Goal: Task Accomplishment & Management: Manage account settings

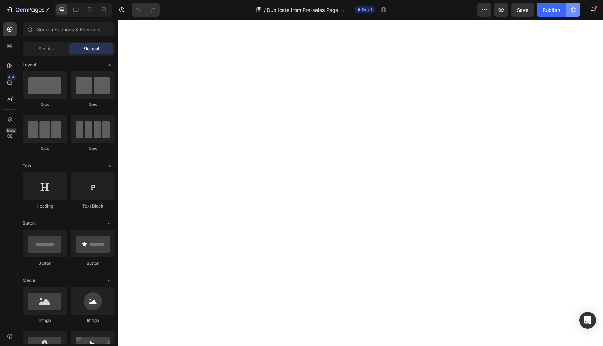
click at [572, 10] on icon "button" at bounding box center [573, 9] width 7 height 7
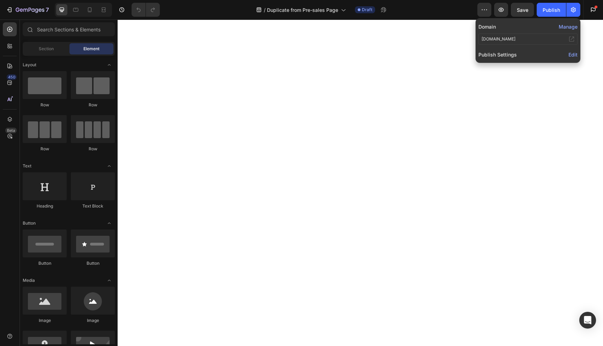
click at [575, 54] on span "Edit" at bounding box center [573, 55] width 9 height 6
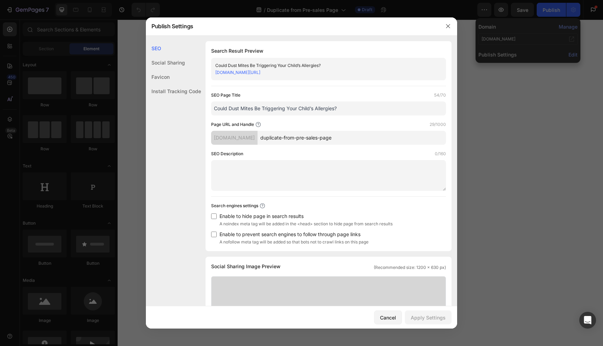
click at [168, 82] on div "Favicon" at bounding box center [173, 77] width 55 height 14
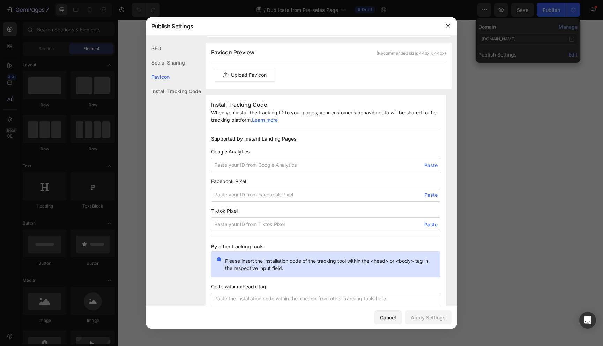
click at [172, 95] on div "Install Tracking Code" at bounding box center [173, 91] width 55 height 14
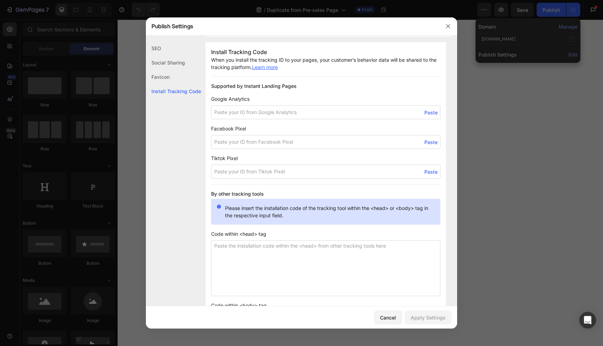
click at [167, 75] on div "Favicon" at bounding box center [173, 77] width 55 height 14
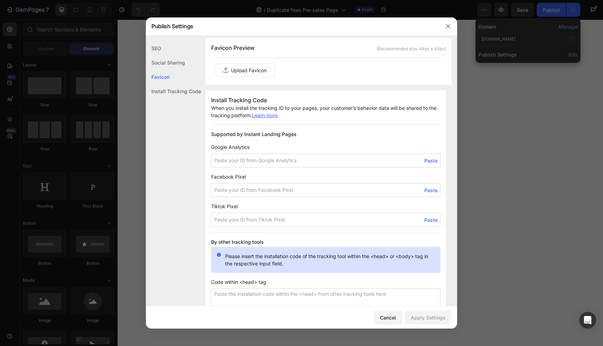
scroll to position [382, 0]
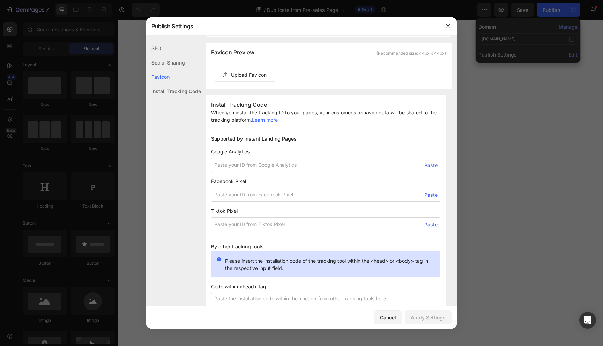
click at [165, 60] on div "Social Sharing" at bounding box center [173, 63] width 55 height 14
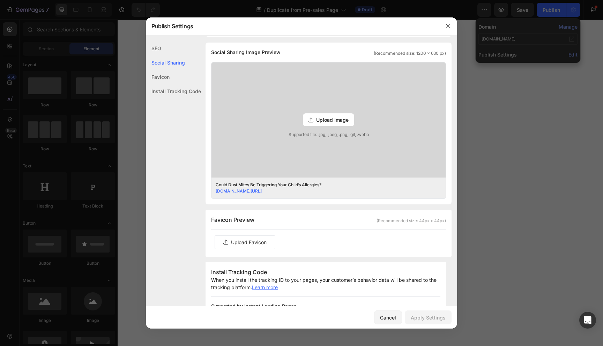
click at [165, 43] on div "SEO" at bounding box center [173, 48] width 55 height 14
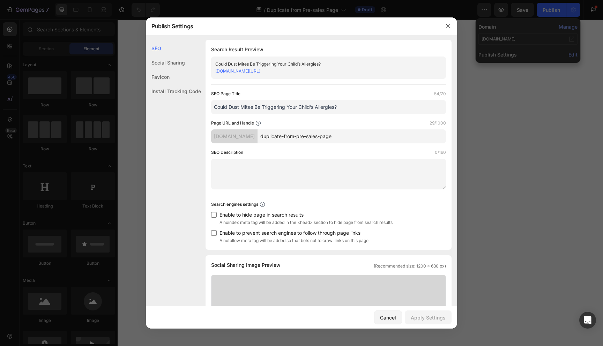
scroll to position [0, 0]
click at [289, 142] on input "duplicate-from-pre-sales-page" at bounding box center [352, 138] width 189 height 14
click at [449, 27] on icon "button" at bounding box center [448, 26] width 4 height 4
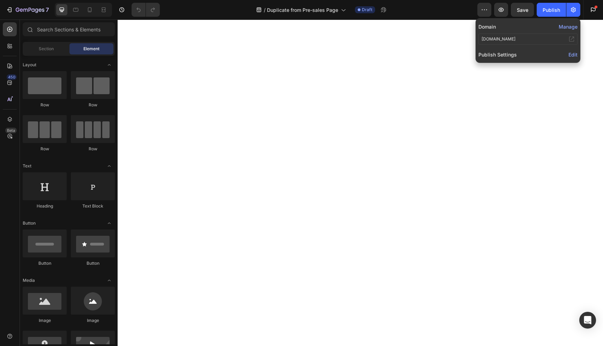
click at [572, 53] on span "Edit" at bounding box center [573, 55] width 9 height 6
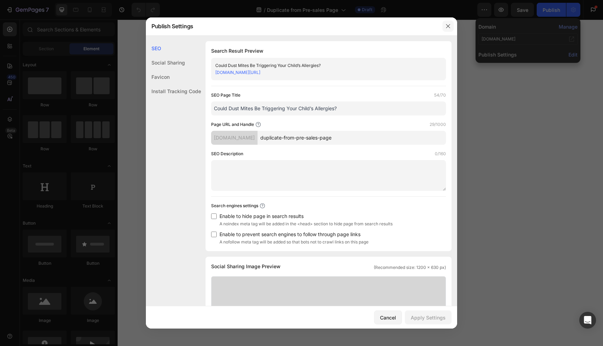
click at [448, 25] on icon "button" at bounding box center [448, 26] width 6 height 6
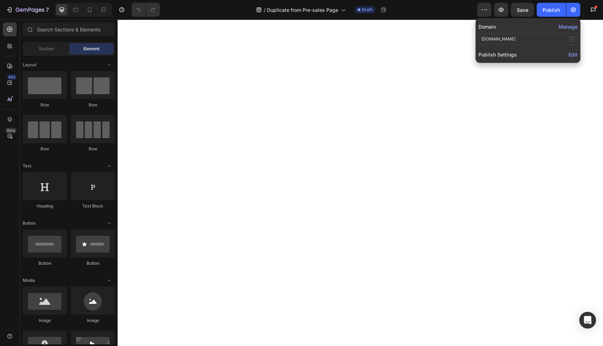
click at [569, 25] on button "Manage" at bounding box center [568, 26] width 19 height 7
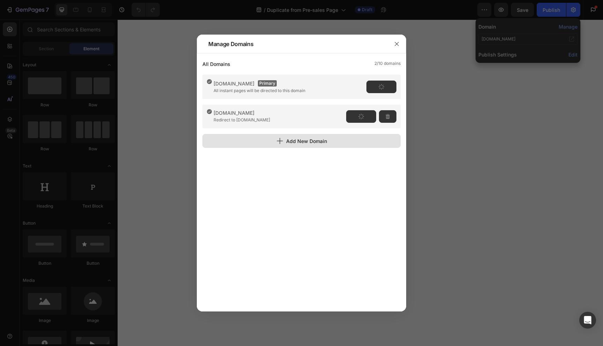
click at [316, 143] on div "Add New Domain" at bounding box center [301, 141] width 51 height 7
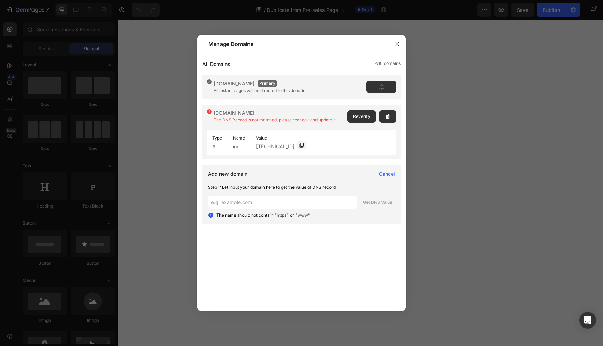
click at [271, 167] on div "Add new domain Cancel Step 1: Let input your domain here to get the value of DN…" at bounding box center [301, 194] width 198 height 59
click at [385, 117] on button "button" at bounding box center [387, 116] width 17 height 13
click at [387, 118] on span "Delete" at bounding box center [384, 116] width 13 height 6
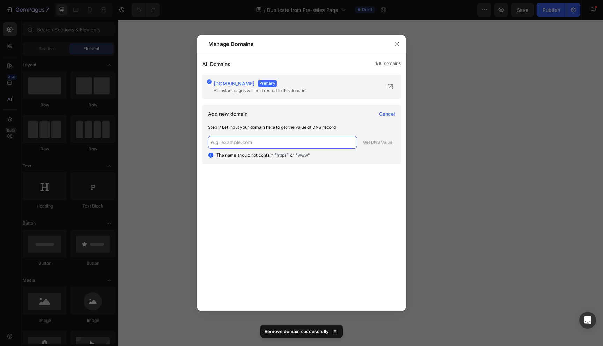
click at [280, 139] on input "text" at bounding box center [282, 142] width 149 height 13
type input "[DOMAIN_NAME]"
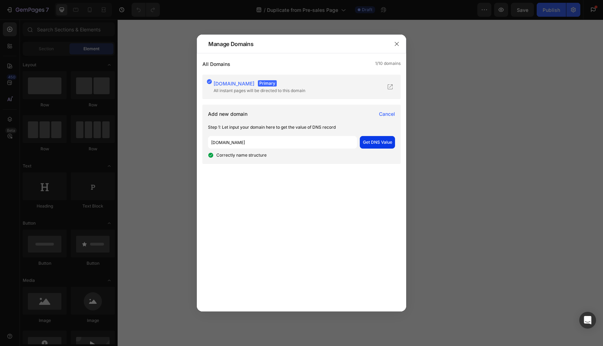
click at [375, 139] on button "Get DNS Value" at bounding box center [377, 142] width 35 height 13
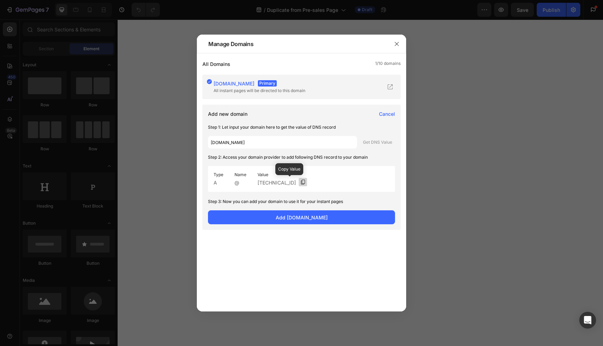
click at [299, 179] on span at bounding box center [303, 182] width 8 height 8
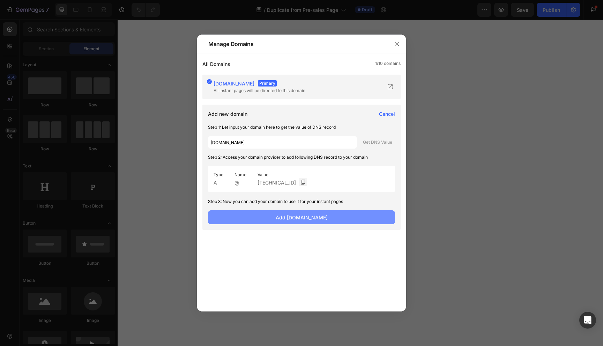
click at [313, 219] on span "Add allergy-health.com" at bounding box center [302, 217] width 52 height 7
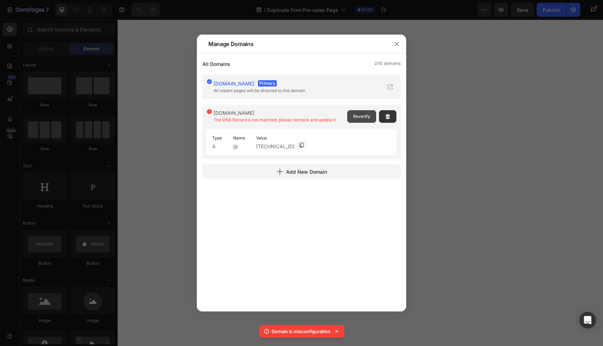
click at [364, 114] on span "Reverify" at bounding box center [361, 116] width 17 height 6
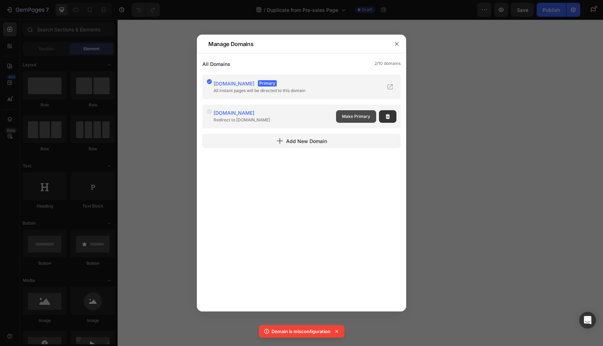
click at [357, 119] on span "Make Primary" at bounding box center [356, 116] width 28 height 6
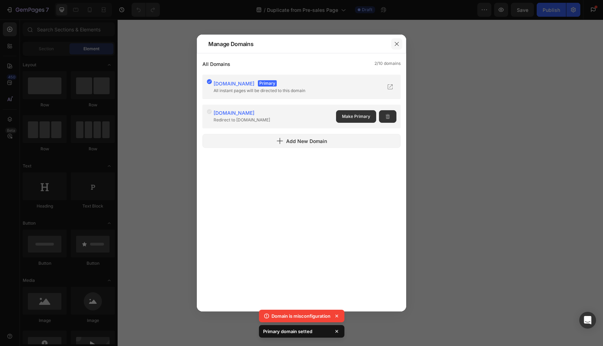
click at [394, 43] on icon "button" at bounding box center [397, 44] width 6 height 6
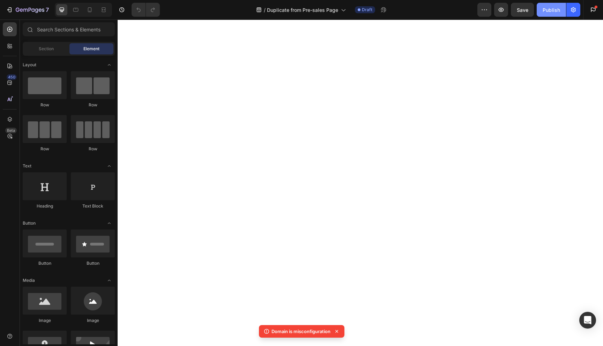
click at [556, 12] on div "Publish" at bounding box center [551, 9] width 17 height 7
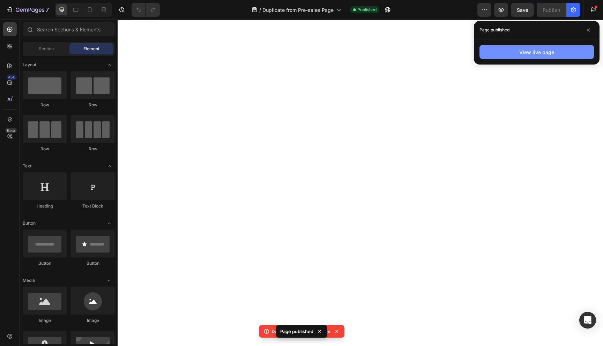
click at [537, 53] on div "View live page" at bounding box center [536, 52] width 35 height 7
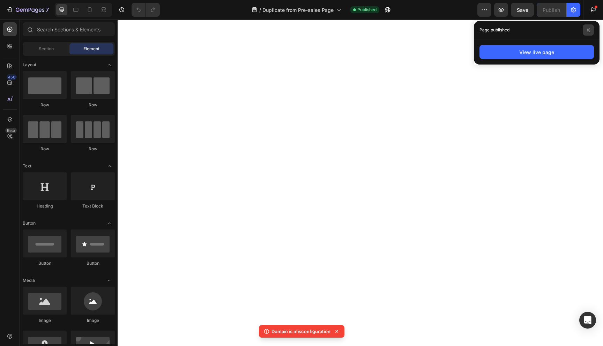
click at [586, 28] on span at bounding box center [588, 29] width 11 height 11
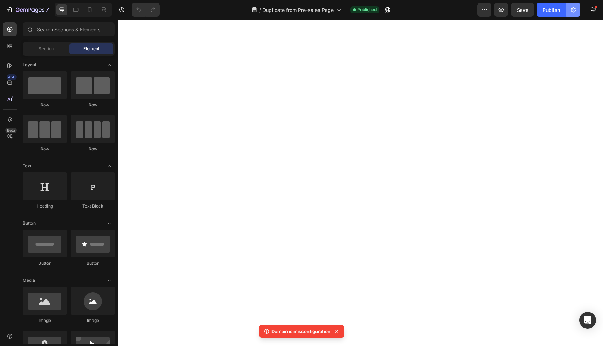
click at [570, 6] on button "button" at bounding box center [574, 10] width 14 height 14
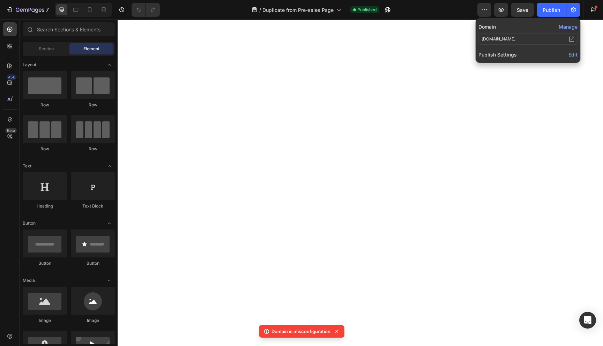
click at [571, 56] on span "Edit" at bounding box center [573, 55] width 9 height 6
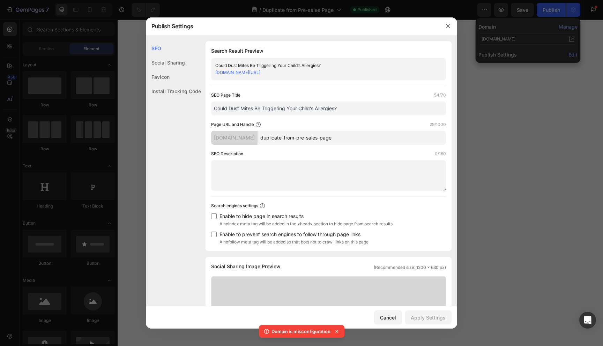
click at [332, 138] on input "duplicate-from-pre-sales-page" at bounding box center [352, 138] width 189 height 14
drag, startPoint x: 300, startPoint y: 107, endPoint x: 335, endPoint y: 109, distance: 35.0
click at [335, 109] on input "Could [MEDICAL_DATA] Be Triggering Your Child’s [MEDICAL_DATA]?" at bounding box center [328, 109] width 235 height 14
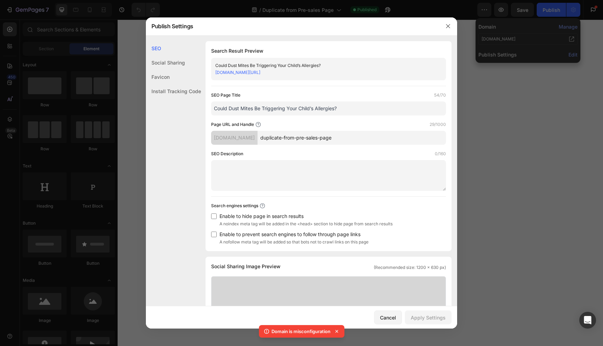
click at [307, 138] on input "duplicate-from-pre-sales-page" at bounding box center [352, 138] width 189 height 14
paste input "Child’s Allergies"
click at [278, 137] on input "Child-s-Allergies" at bounding box center [352, 138] width 189 height 14
click at [266, 138] on input "Childs-Allergies" at bounding box center [352, 138] width 189 height 14
click at [281, 137] on input "childs-Allergies" at bounding box center [352, 138] width 189 height 14
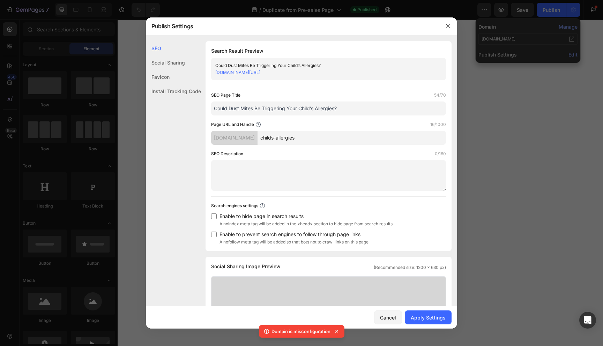
click at [309, 139] on input "childs-allergies" at bounding box center [352, 138] width 189 height 14
type input "childs-[MEDICAL_DATA]-1"
click at [435, 316] on div "Apply Settings" at bounding box center [428, 317] width 35 height 7
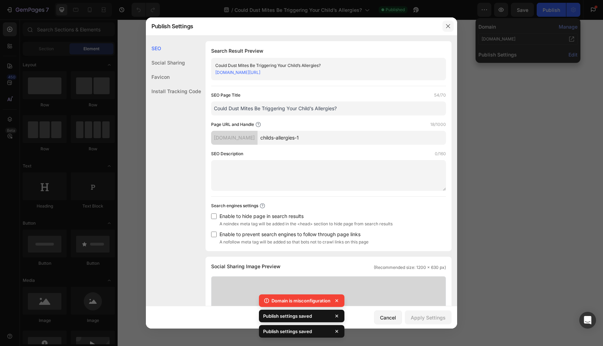
click at [446, 28] on icon "button" at bounding box center [448, 26] width 6 height 6
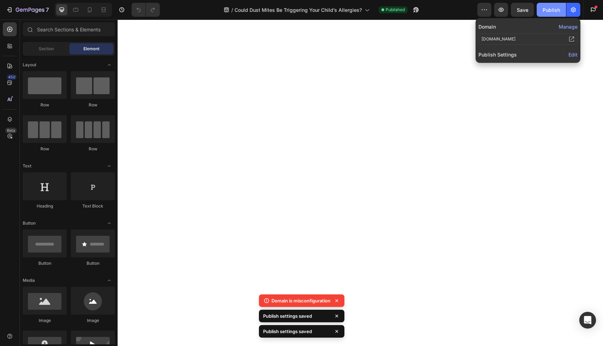
click at [546, 13] on div "Publish" at bounding box center [551, 9] width 17 height 7
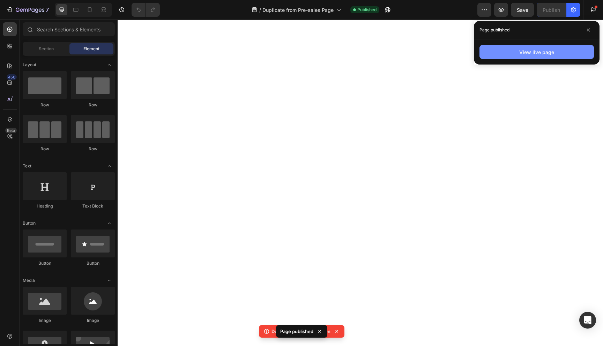
click at [516, 50] on button "View live page" at bounding box center [537, 52] width 114 height 14
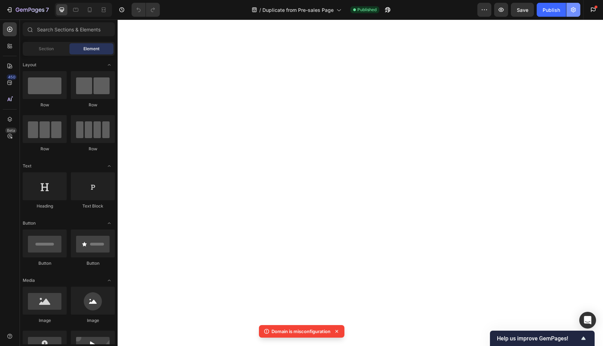
click at [569, 12] on button "button" at bounding box center [574, 10] width 14 height 14
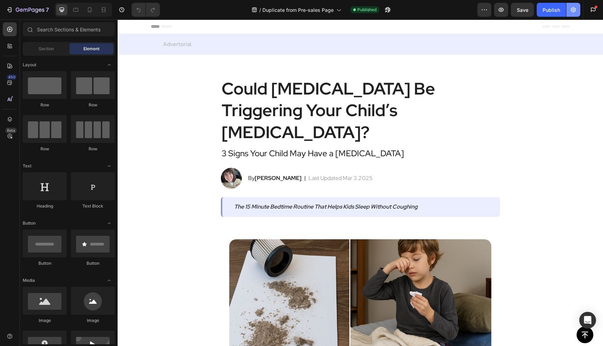
click at [575, 14] on button "button" at bounding box center [574, 10] width 14 height 14
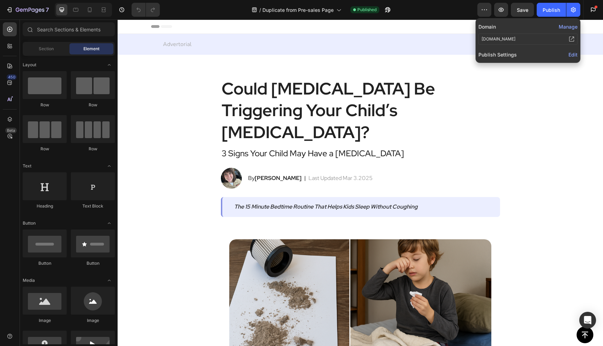
click at [571, 55] on span "Edit" at bounding box center [573, 55] width 9 height 6
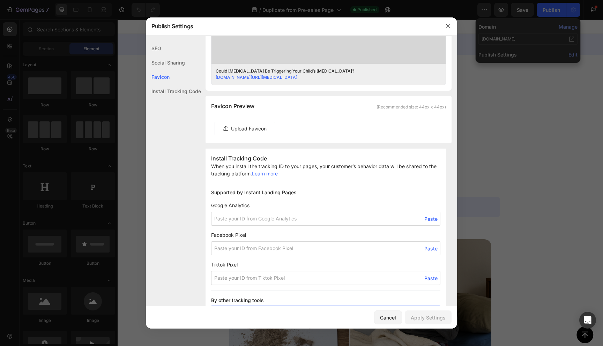
scroll to position [326, 0]
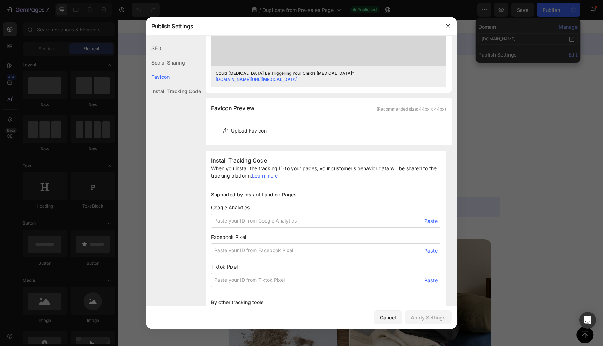
click at [253, 133] on label at bounding box center [245, 130] width 60 height 13
click at [0, 0] on input "file" at bounding box center [0, 0] width 0 height 0
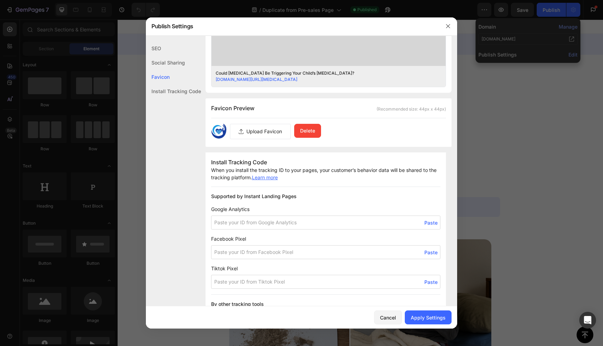
click at [293, 169] on p "When you install the tracking ID to your pages, your customer’s behavior data w…" at bounding box center [325, 174] width 229 height 15
click at [302, 132] on div "Delete" at bounding box center [307, 130] width 15 height 7
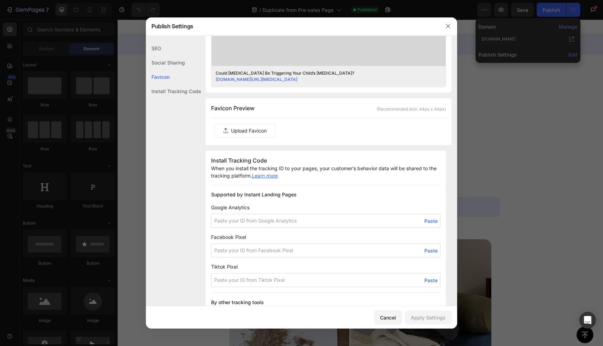
click at [256, 125] on label at bounding box center [245, 130] width 60 height 13
click at [0, 0] on input "file" at bounding box center [0, 0] width 0 height 0
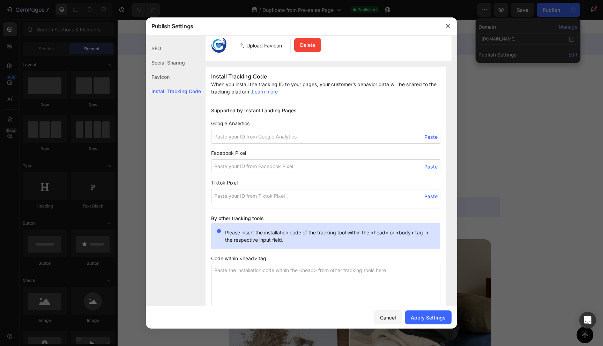
scroll to position [409, 0]
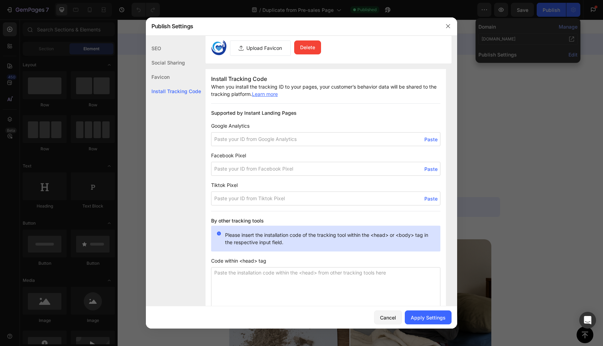
click at [369, 172] on input at bounding box center [325, 169] width 229 height 14
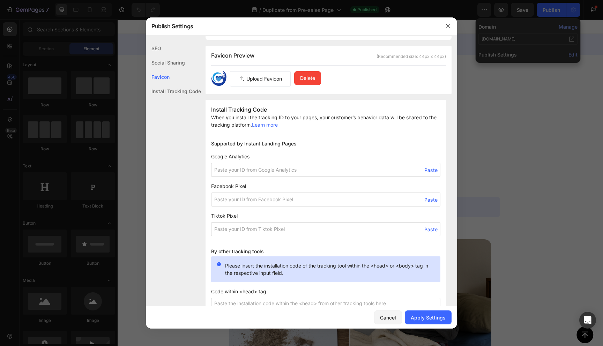
scroll to position [379, 0]
click at [274, 198] on input at bounding box center [325, 199] width 229 height 14
paste input "258768889818295"
type input "258768889818295"
click at [429, 319] on div "Apply Settings" at bounding box center [428, 317] width 35 height 7
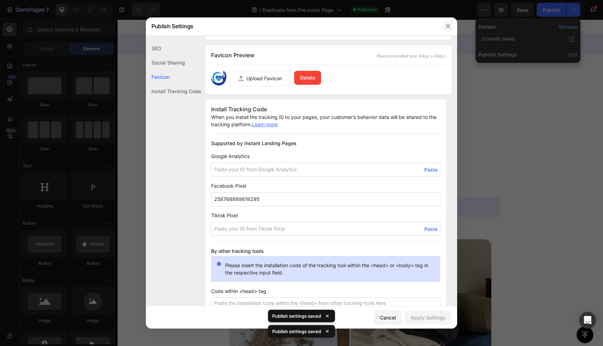
click at [449, 25] on icon "button" at bounding box center [448, 26] width 4 height 4
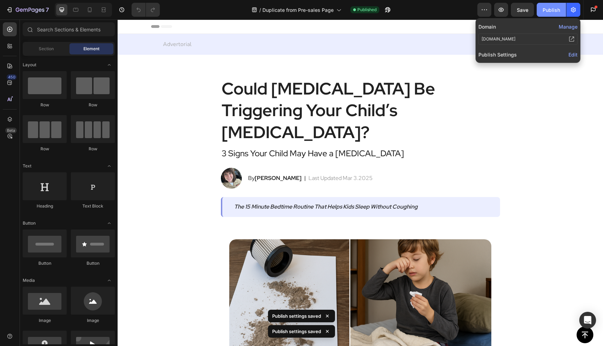
click at [557, 10] on div "Publish" at bounding box center [551, 9] width 17 height 7
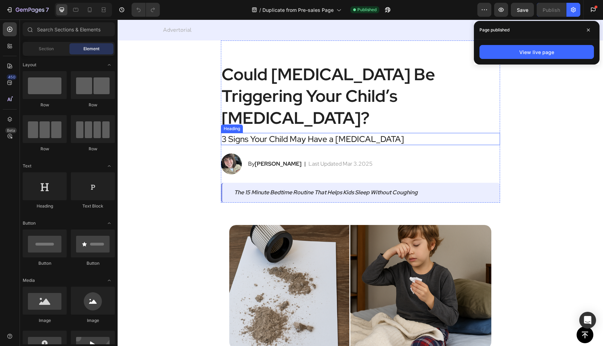
scroll to position [19, 0]
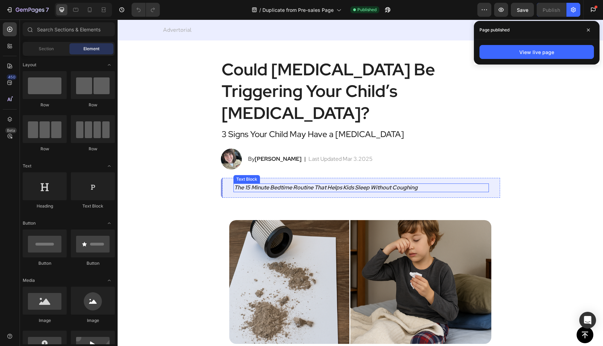
click at [340, 184] on icon "The 15 Minute Bedtime Routine That Helps Kids Sleep Without Coughing" at bounding box center [326, 187] width 184 height 7
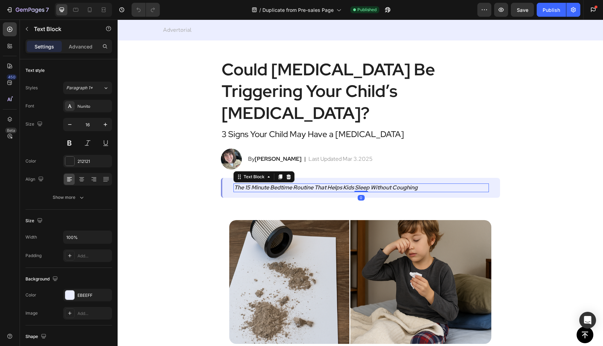
click at [334, 184] on icon "The 15 Minute Bedtime Routine That Helps Kids Sleep Without Coughing" at bounding box center [326, 187] width 184 height 7
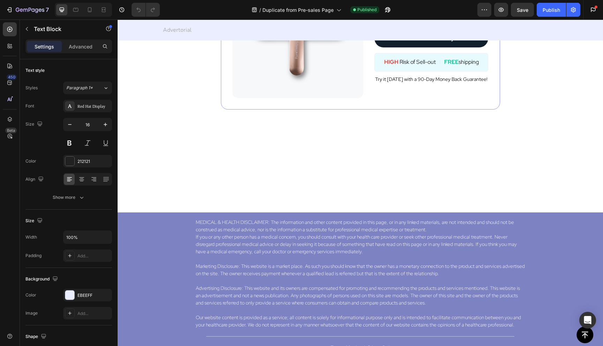
scroll to position [2690, 0]
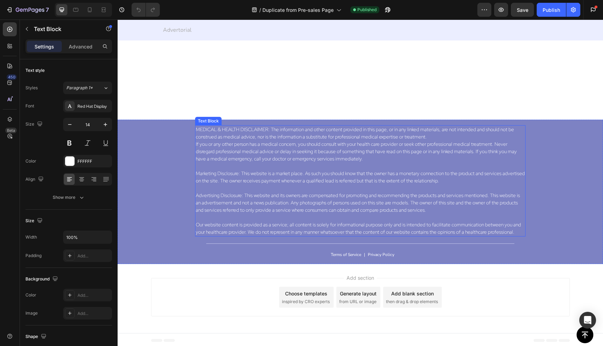
click at [304, 164] on p at bounding box center [360, 166] width 329 height 7
click at [351, 254] on p "Terms of Service" at bounding box center [346, 255] width 30 height 6
click at [345, 255] on p "Terms of Service" at bounding box center [346, 255] width 30 height 6
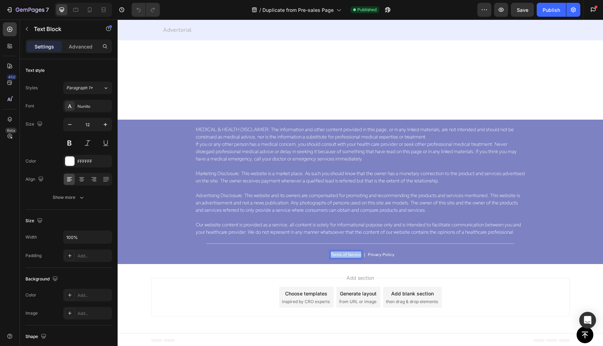
click at [345, 255] on p "Terms of Service" at bounding box center [346, 255] width 30 height 6
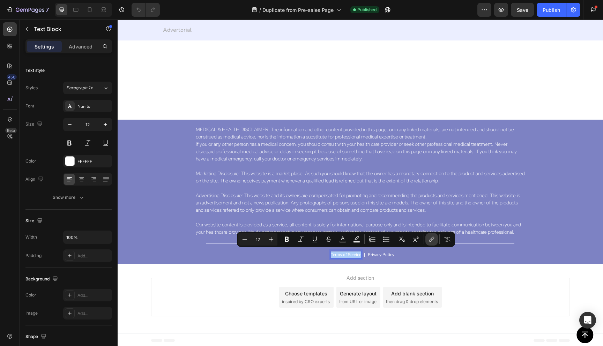
click at [430, 239] on icon "Editor contextual toolbar" at bounding box center [430, 240] width 3 height 3
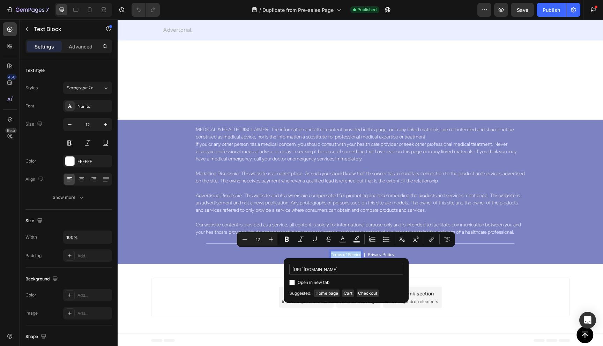
scroll to position [0, 19]
type input "[URL][DOMAIN_NAME]"
click at [326, 282] on span "Open in new tab" at bounding box center [314, 283] width 32 height 8
checkbox input "true"
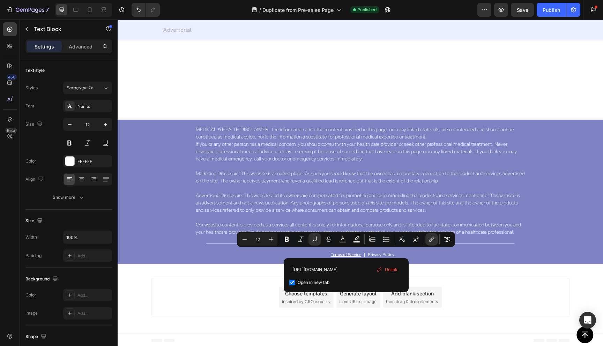
click at [254, 278] on div "Add section Choose templates inspired by CRO experts Generate layout from URL o…" at bounding box center [360, 297] width 419 height 38
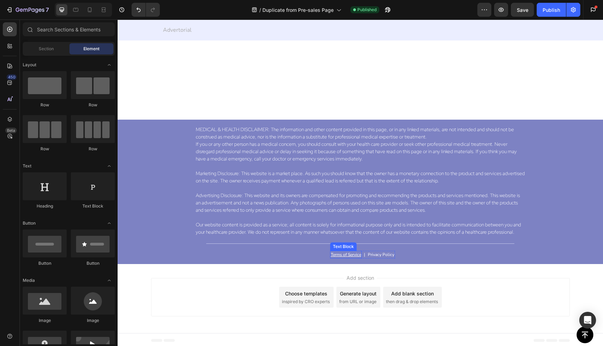
click at [347, 252] on u "Terms of Service" at bounding box center [346, 255] width 30 height 6
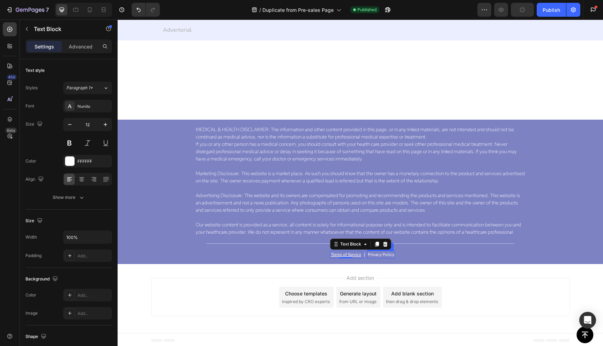
click at [382, 252] on p "Privacy Policy" at bounding box center [381, 255] width 27 height 6
click at [387, 253] on p "Privacy Policy" at bounding box center [381, 255] width 27 height 6
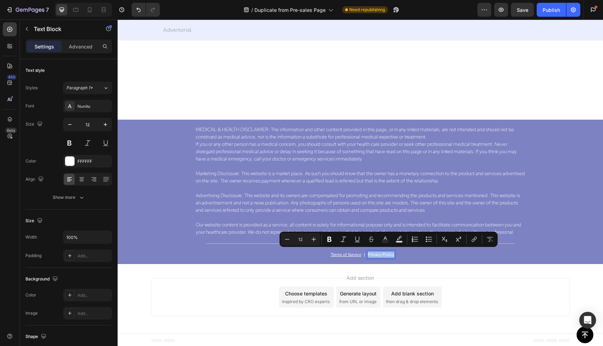
click at [387, 253] on p "Privacy Policy" at bounding box center [381, 255] width 27 height 6
click at [463, 239] on button "link" at bounding box center [467, 239] width 13 height 13
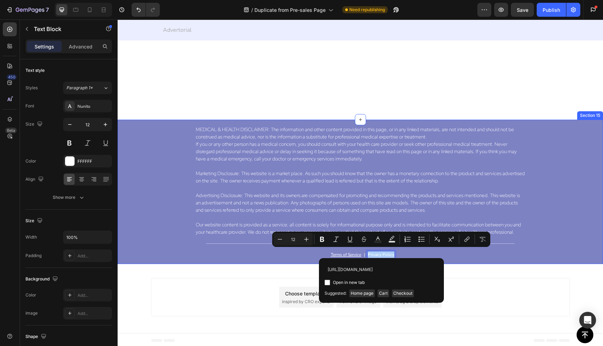
scroll to position [0, 14]
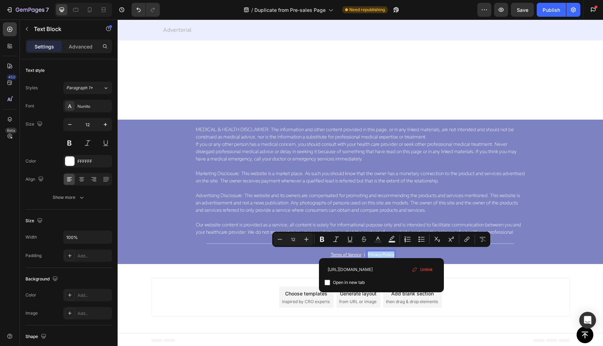
type input "[URL][DOMAIN_NAME]"
click at [361, 281] on span "Open in new tab" at bounding box center [349, 283] width 32 height 8
checkbox input "true"
click at [288, 264] on div "Add section Choose templates inspired by CRO experts Generate layout from URL o…" at bounding box center [361, 298] width 486 height 69
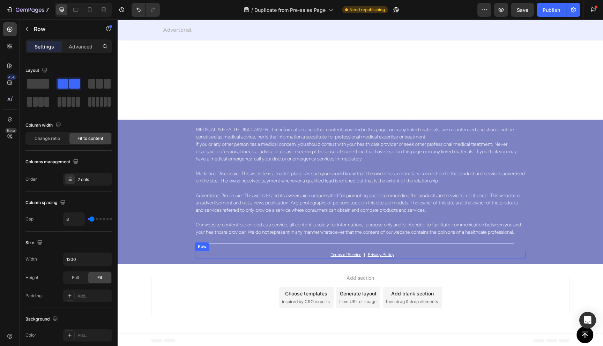
click at [400, 254] on div "Text Block Terms of Service Text Block | Text Block Privacy Policy Text [GEOGRA…" at bounding box center [360, 255] width 331 height 8
click at [400, 254] on div "Text Block Terms of Service Text Block | Text Block Privacy Policy Text Block R…" at bounding box center [360, 255] width 331 height 8
click at [100, 82] on span at bounding box center [99, 84] width 7 height 10
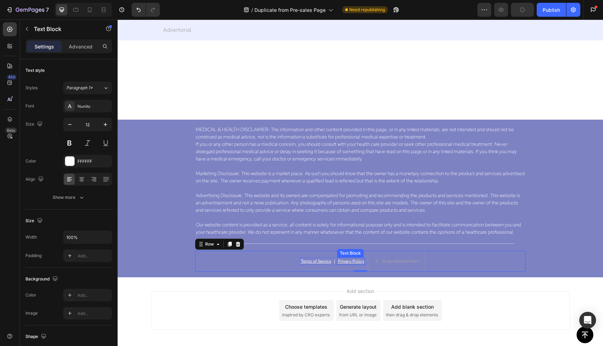
click at [348, 259] on u "Privacy Policy" at bounding box center [351, 262] width 27 height 6
click at [384, 249] on icon at bounding box center [384, 251] width 4 height 5
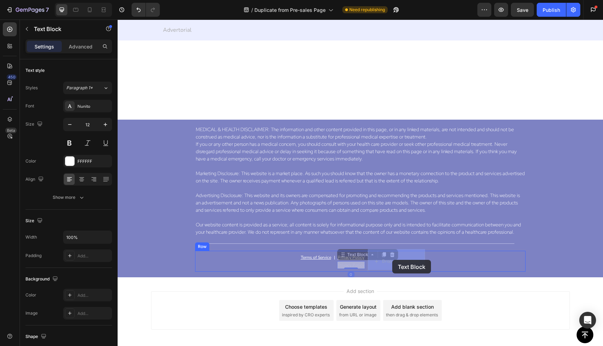
drag, startPoint x: 345, startPoint y: 256, endPoint x: 392, endPoint y: 260, distance: 48.0
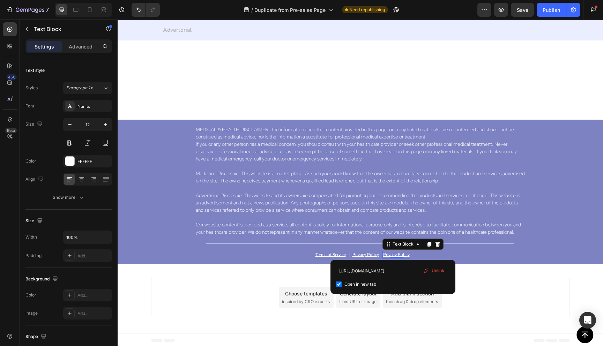
click at [393, 253] on u "Privacy Policy" at bounding box center [396, 255] width 27 height 6
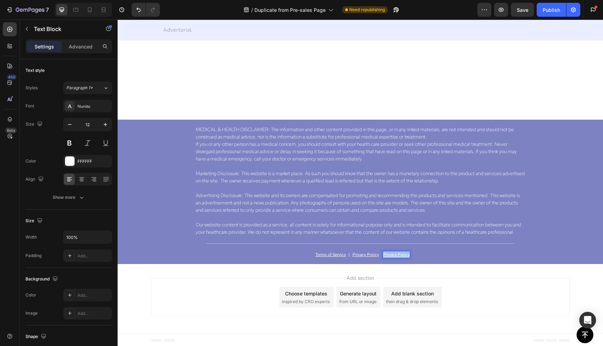
click at [393, 253] on u "Privacy Policy" at bounding box center [396, 255] width 27 height 6
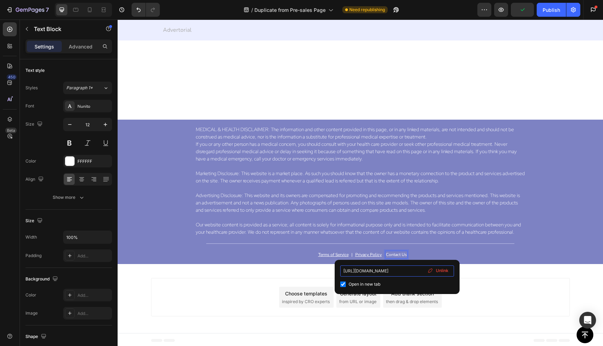
click at [404, 268] on input "[URL][DOMAIN_NAME]" at bounding box center [397, 271] width 114 height 11
type input "[URL][DOMAIN_NAME]"
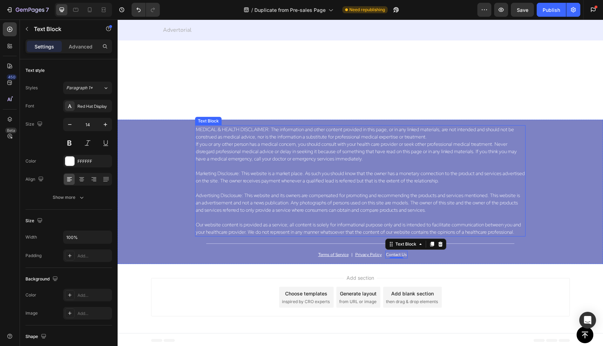
click at [445, 204] on p "Advertising Disclosure: This website and its owners are compensated for promoti…" at bounding box center [360, 203] width 329 height 22
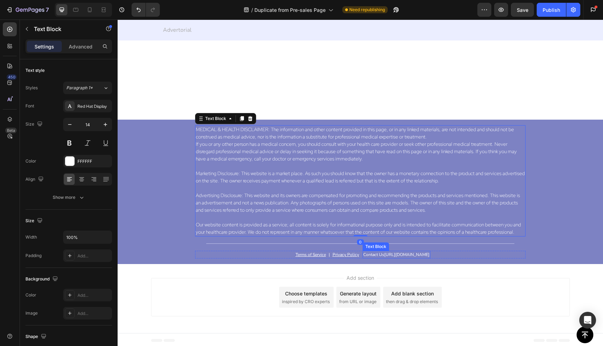
click at [411, 252] on link "[URL][DOMAIN_NAME]" at bounding box center [406, 255] width 45 height 6
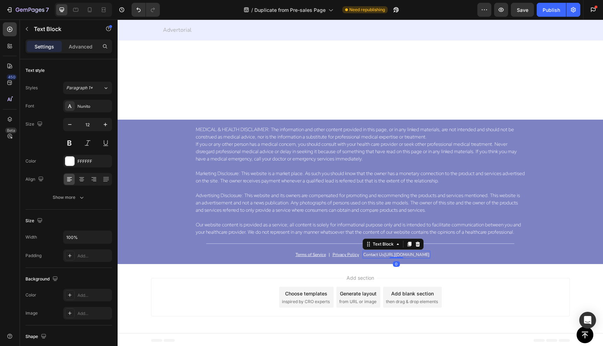
click at [405, 252] on link "[URL][DOMAIN_NAME]" at bounding box center [406, 255] width 45 height 6
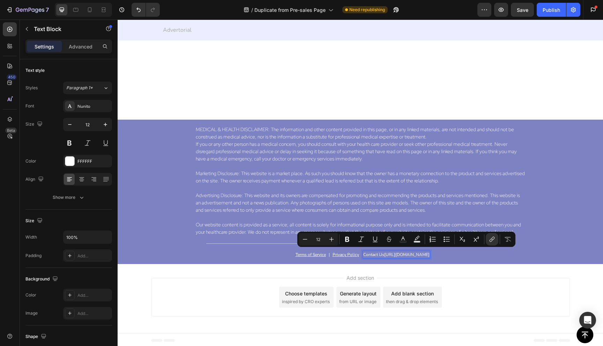
drag, startPoint x: 372, startPoint y: 253, endPoint x: 441, endPoint y: 256, distance: 68.8
click at [430, 256] on div "Contact Us [URL][DOMAIN_NAME]" at bounding box center [397, 255] width 68 height 8
click at [486, 242] on button "link" at bounding box center [482, 239] width 13 height 13
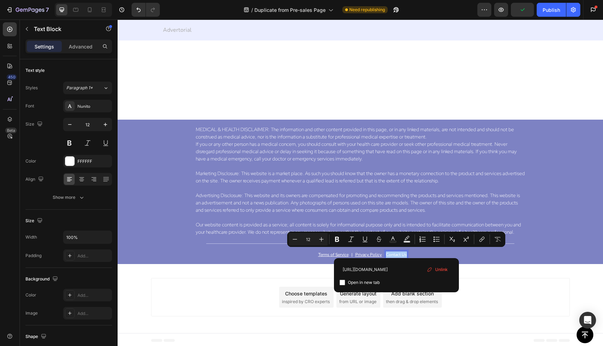
type input "[URL][DOMAIN_NAME]"
click at [370, 284] on span "Open in new tab" at bounding box center [364, 283] width 32 height 8
checkbox input "true"
click at [227, 200] on p "Advertising Disclosure: This website and its owners are compensated for promoti…" at bounding box center [360, 203] width 329 height 22
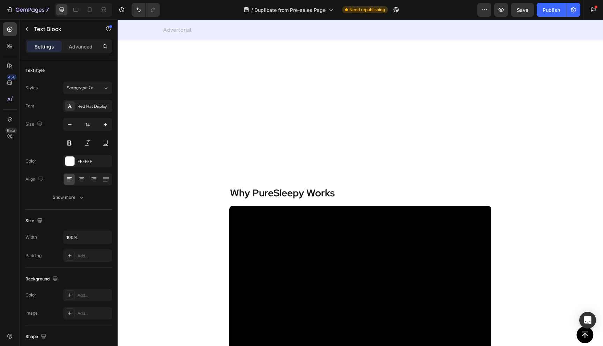
scroll to position [1667, 0]
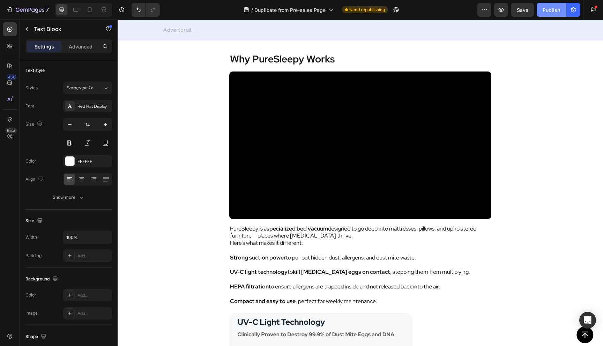
click at [542, 11] on button "Publish" at bounding box center [551, 10] width 29 height 14
